Goal: Find contact information: Find contact information

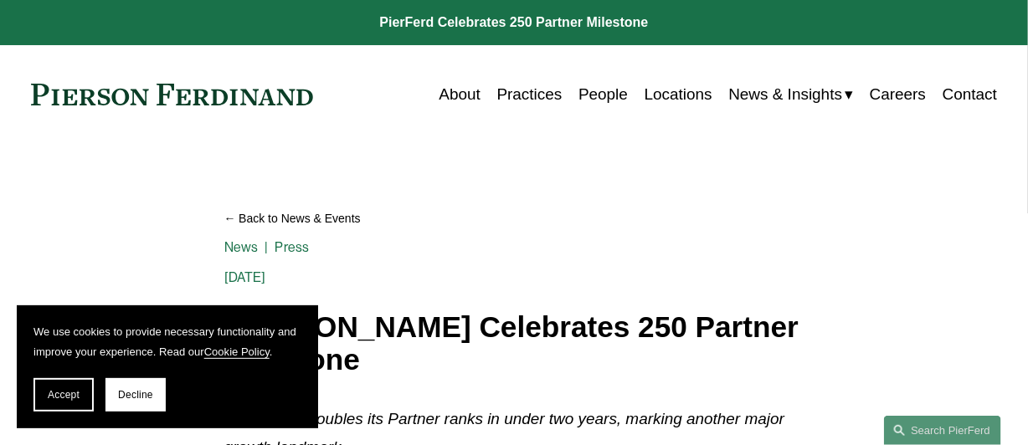
click at [513, 92] on link "Practices" at bounding box center [529, 95] width 65 height 32
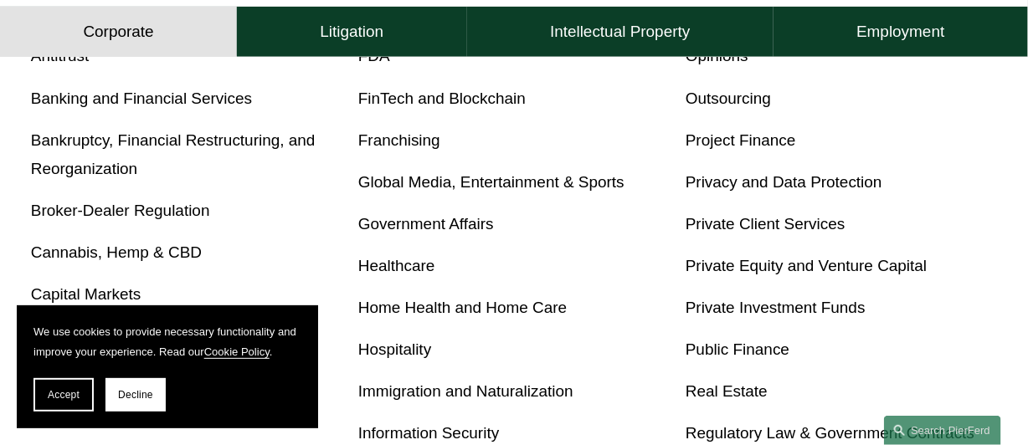
scroll to position [669, 0]
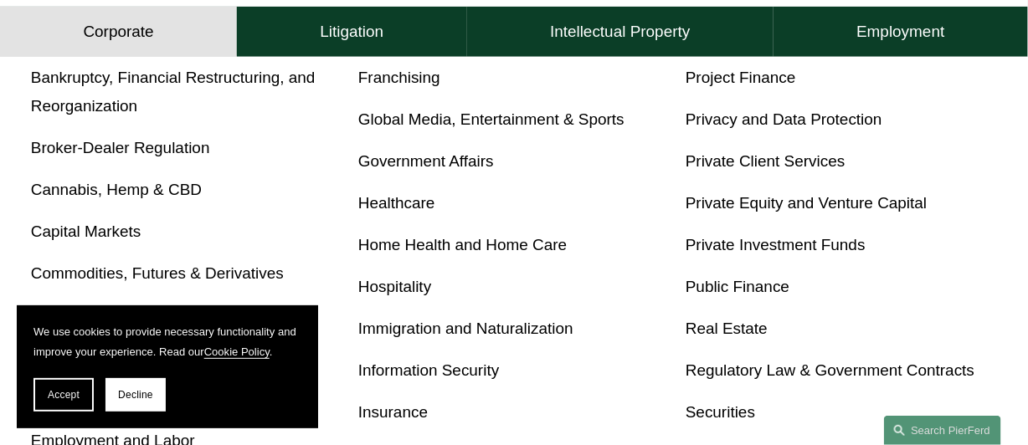
click at [393, 287] on link "Hospitality" at bounding box center [394, 287] width 73 height 18
click at [398, 210] on link "Healthcare" at bounding box center [396, 203] width 77 height 18
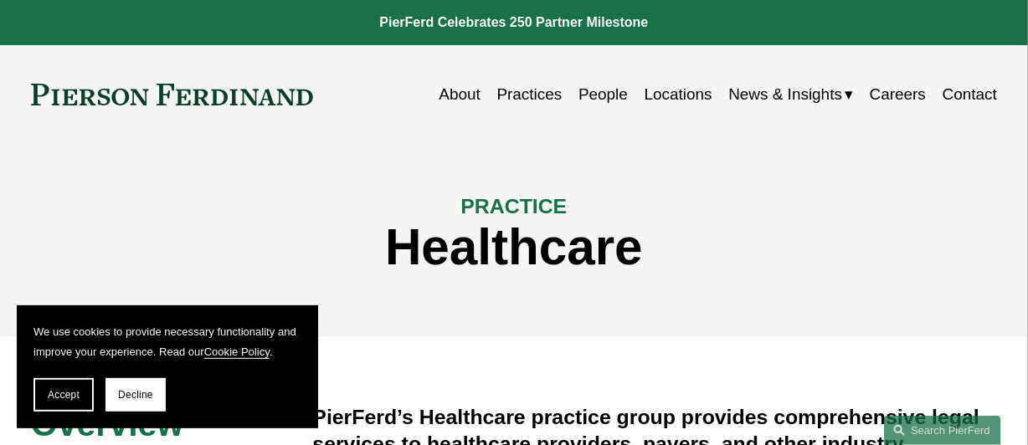
scroll to position [167, 0]
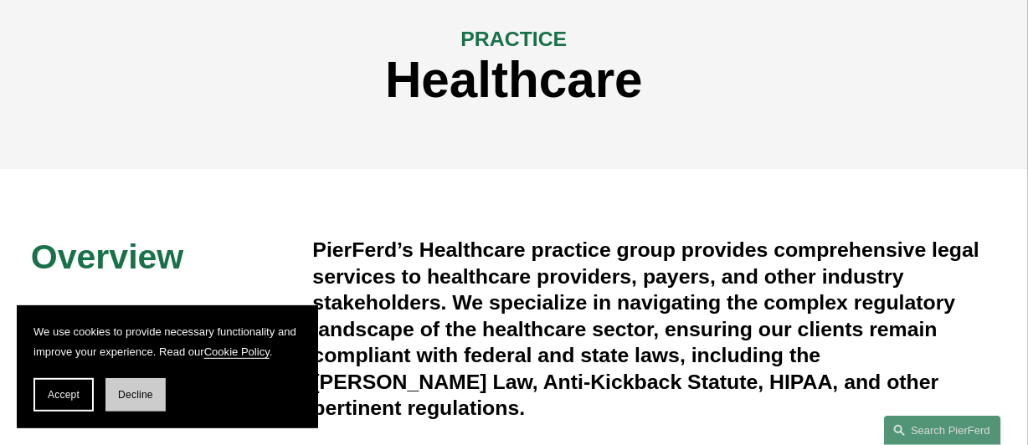
click at [137, 390] on span "Decline" at bounding box center [135, 395] width 35 height 12
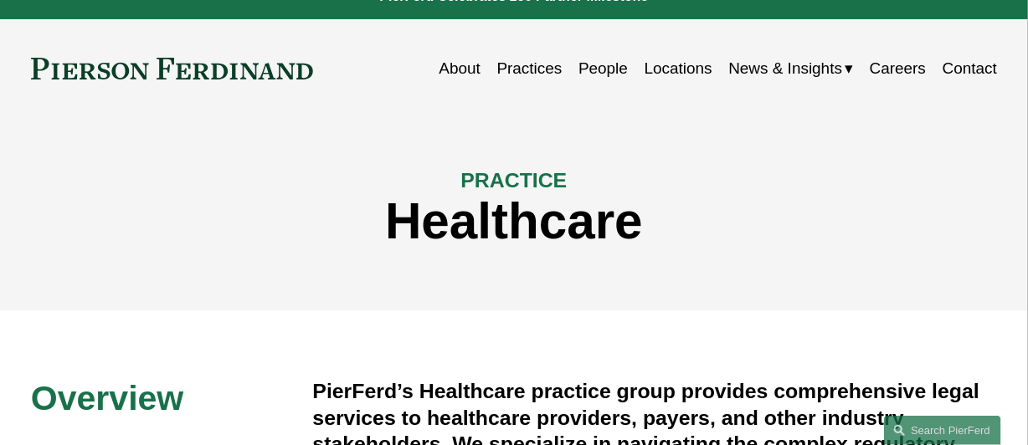
scroll to position [0, 0]
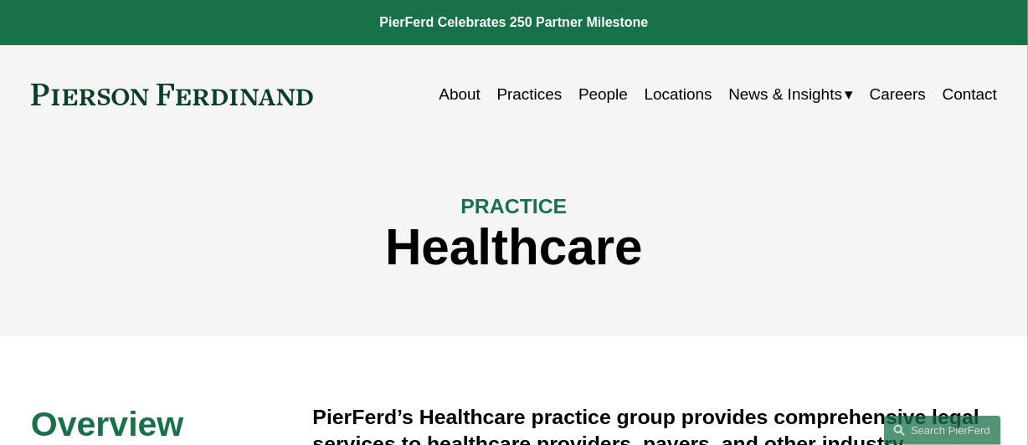
click at [589, 97] on link "People" at bounding box center [602, 95] width 49 height 32
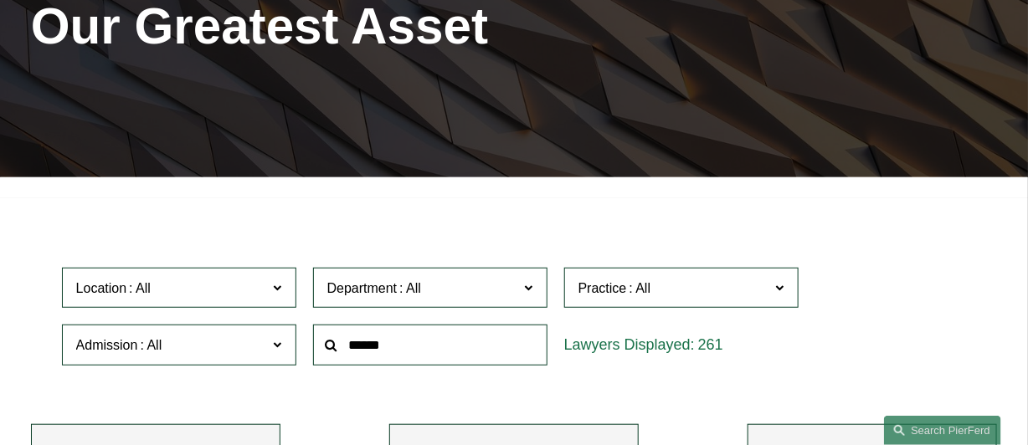
scroll to position [335, 0]
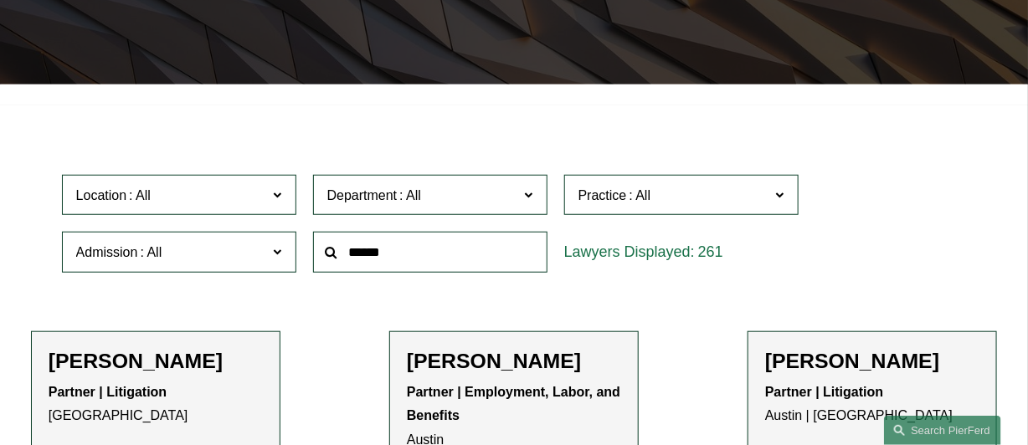
click at [536, 194] on label "Department" at bounding box center [430, 195] width 234 height 41
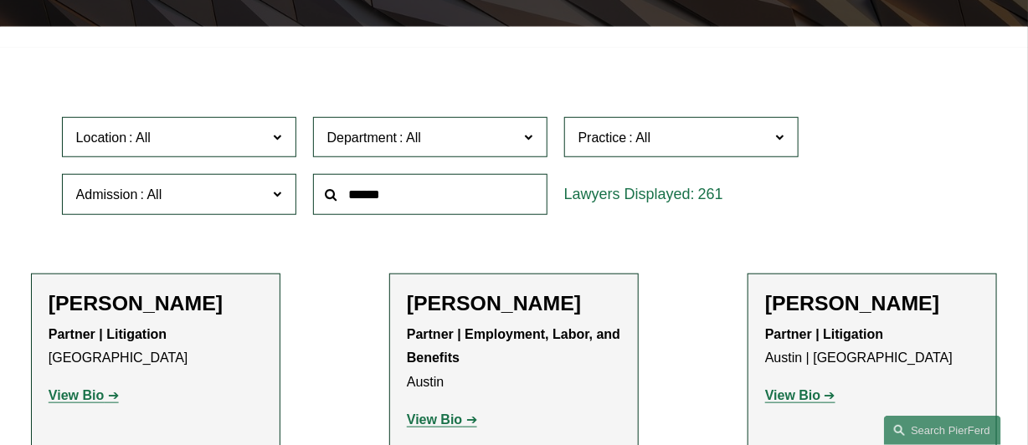
scroll to position [502, 0]
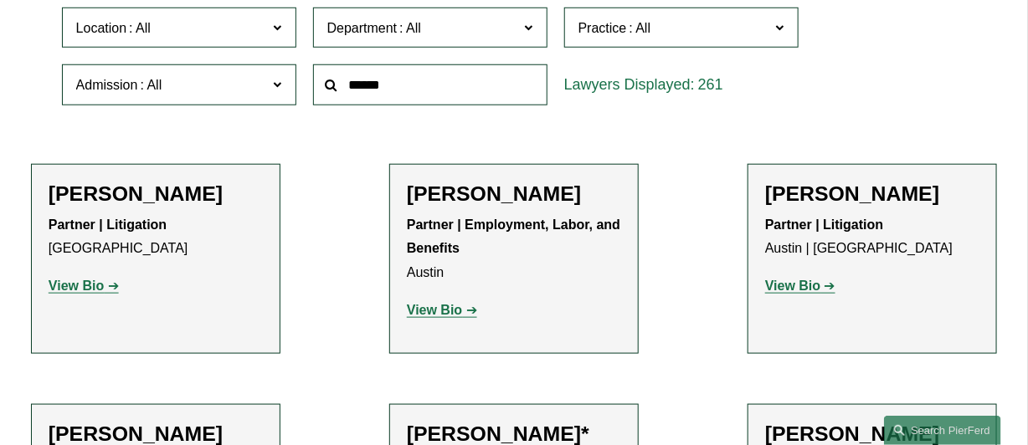
click at [780, 33] on span at bounding box center [779, 27] width 8 height 22
click at [0, 0] on link "Healthcare" at bounding box center [0, 0] width 0 height 0
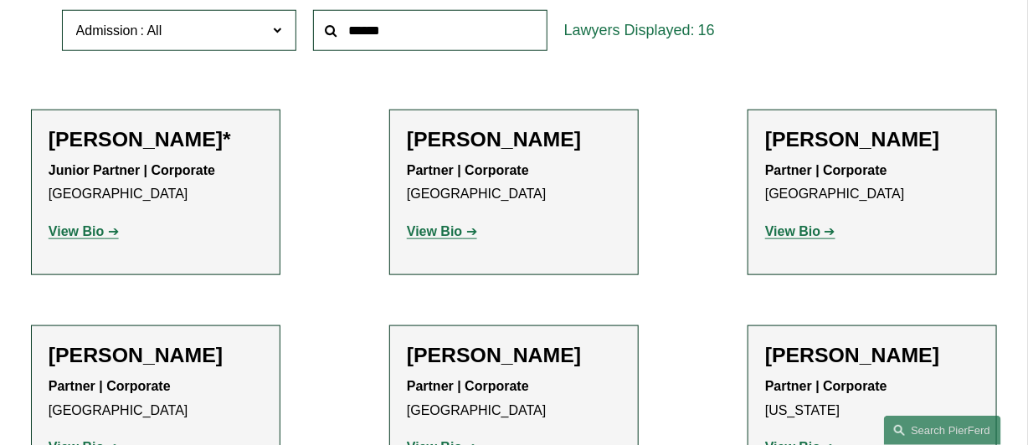
scroll to position [580, 0]
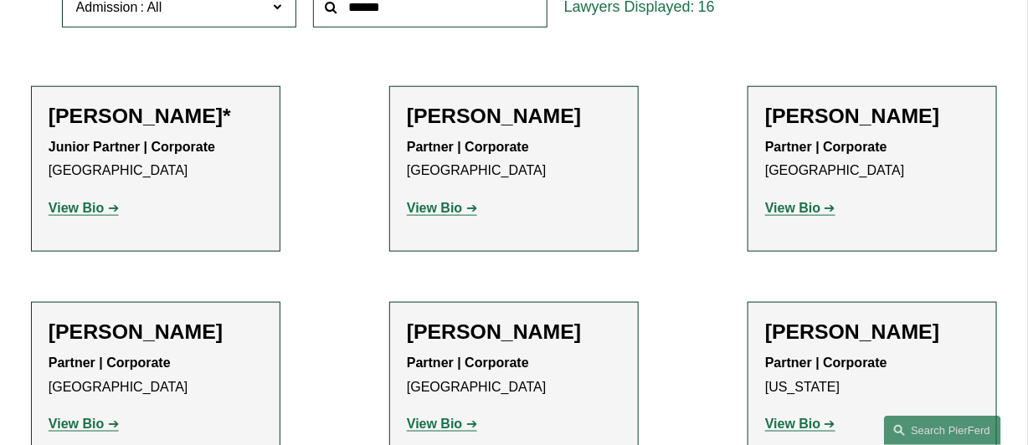
click at [502, 124] on h2 "[PERSON_NAME]" at bounding box center [514, 116] width 214 height 25
click at [428, 211] on strong "View Bio" at bounding box center [434, 208] width 55 height 14
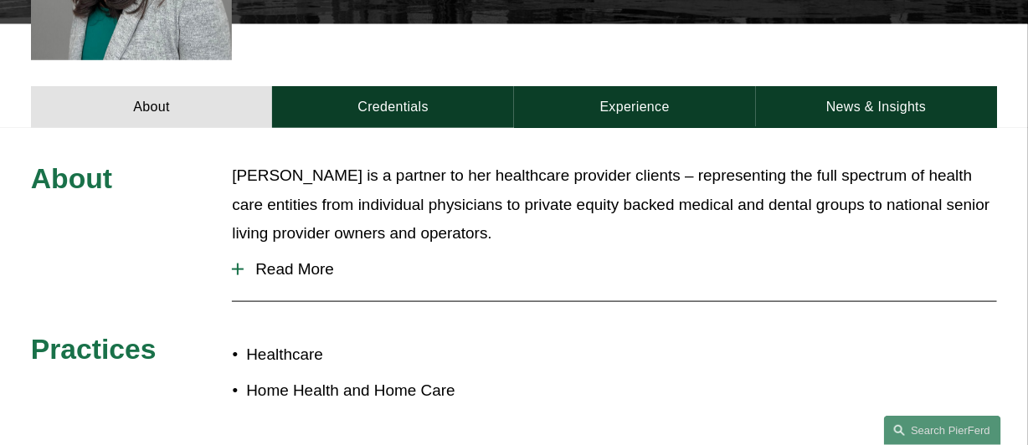
scroll to position [669, 0]
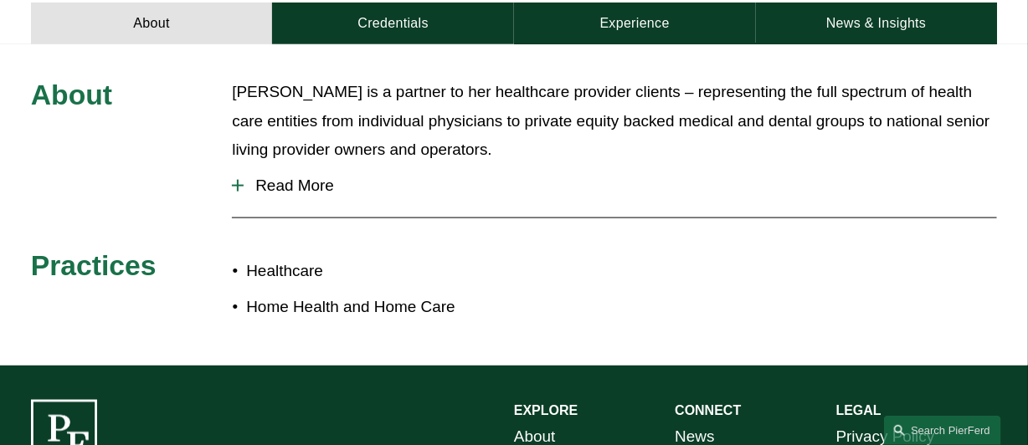
click at [310, 177] on span "Read More" at bounding box center [620, 186] width 753 height 18
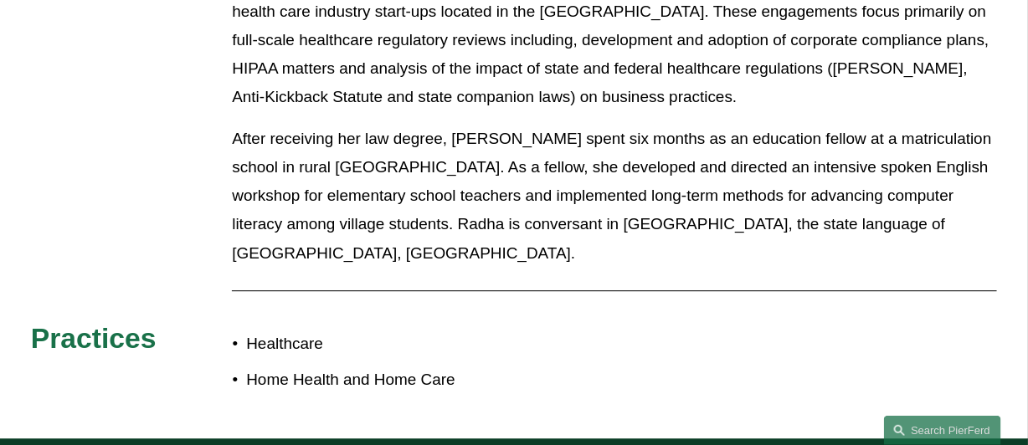
scroll to position [1423, 0]
